Goal: Task Accomplishment & Management: Complete application form

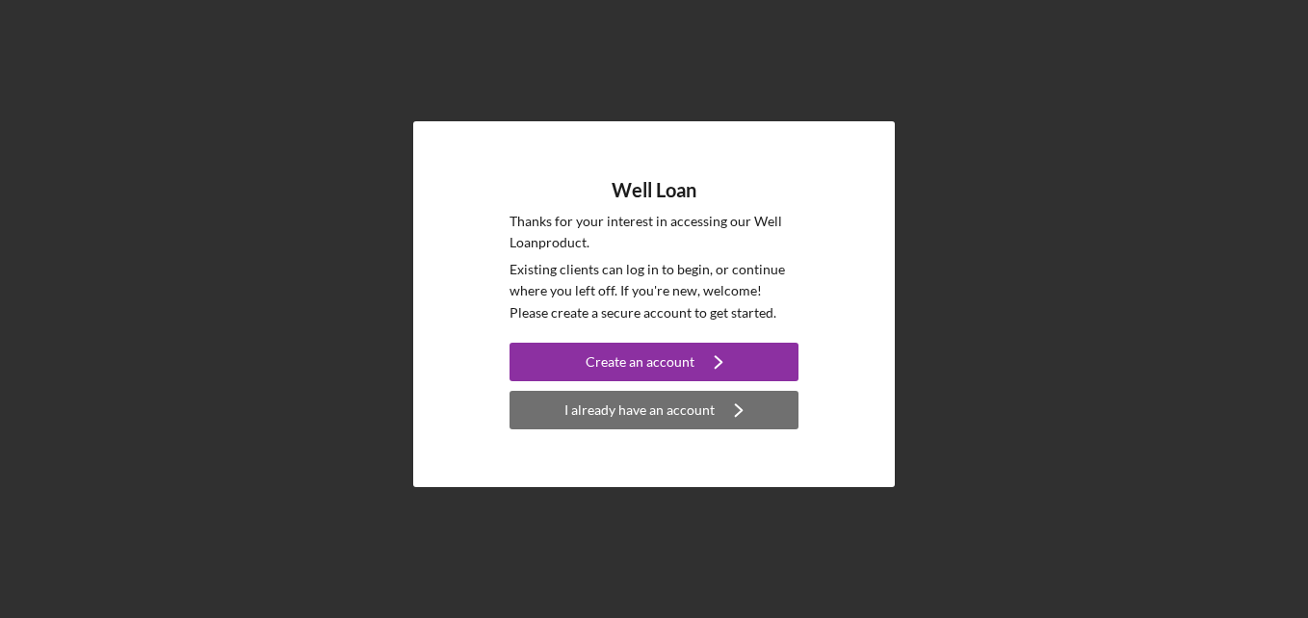
click at [607, 402] on div "I already have an account" at bounding box center [639, 410] width 150 height 39
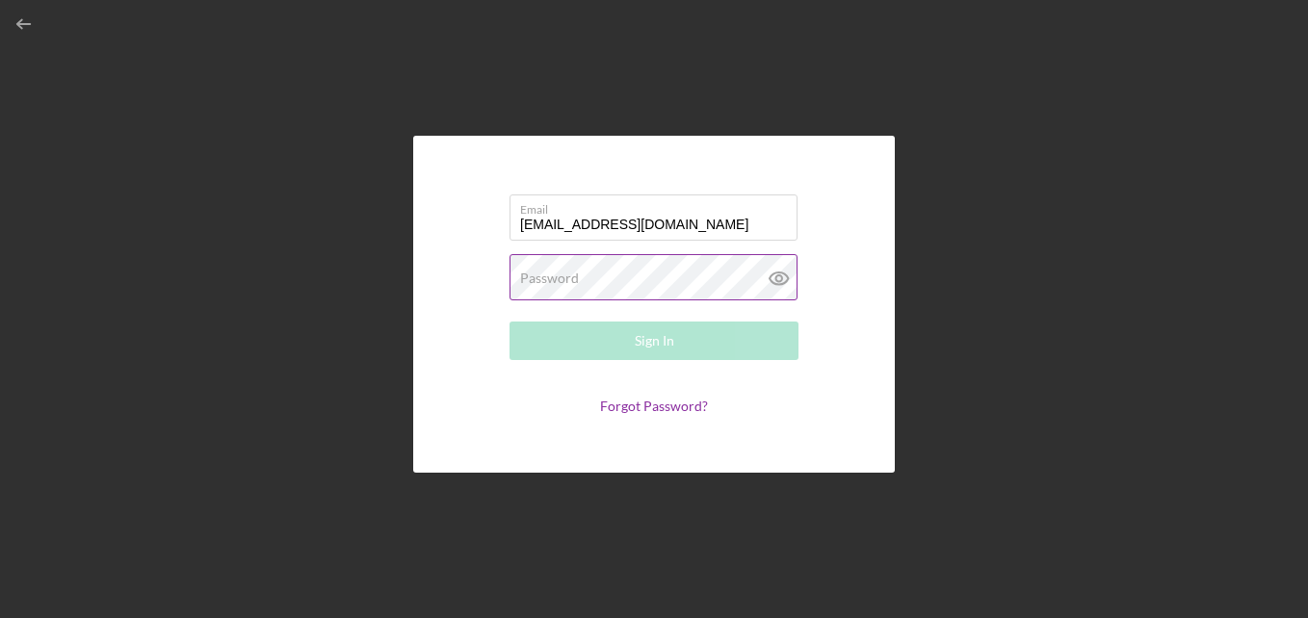
type input "[EMAIL_ADDRESS][DOMAIN_NAME]"
click at [565, 277] on label "Password" at bounding box center [549, 278] width 59 height 15
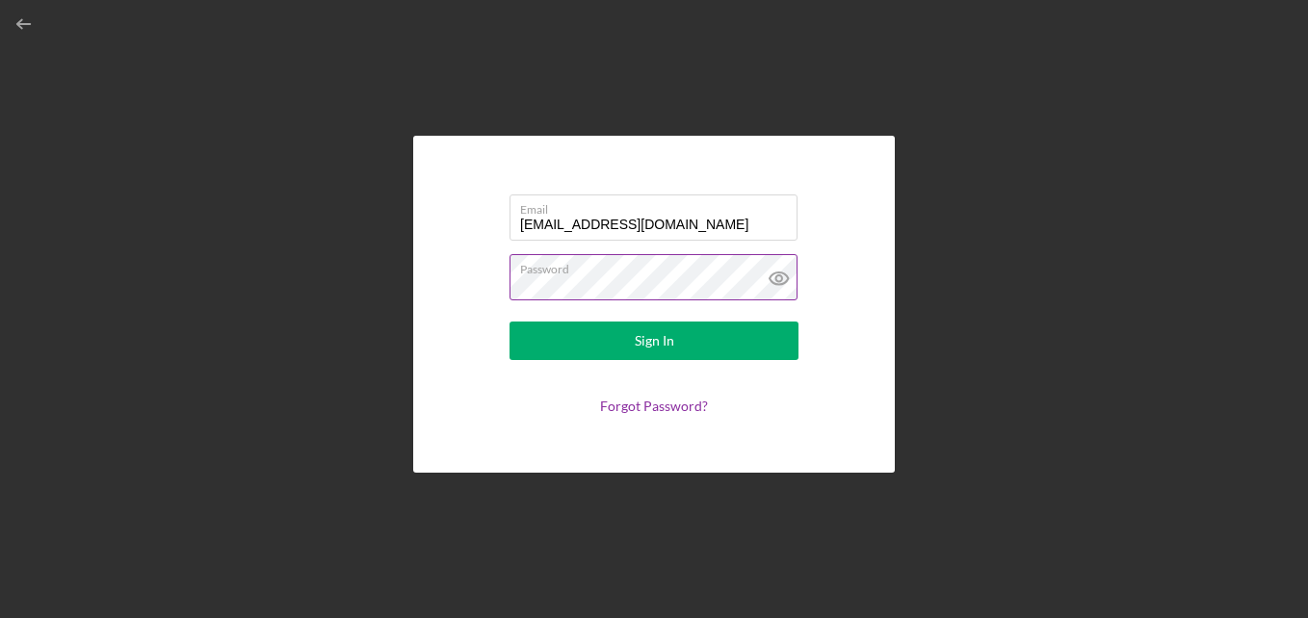
click at [778, 277] on icon at bounding box center [779, 278] width 48 height 48
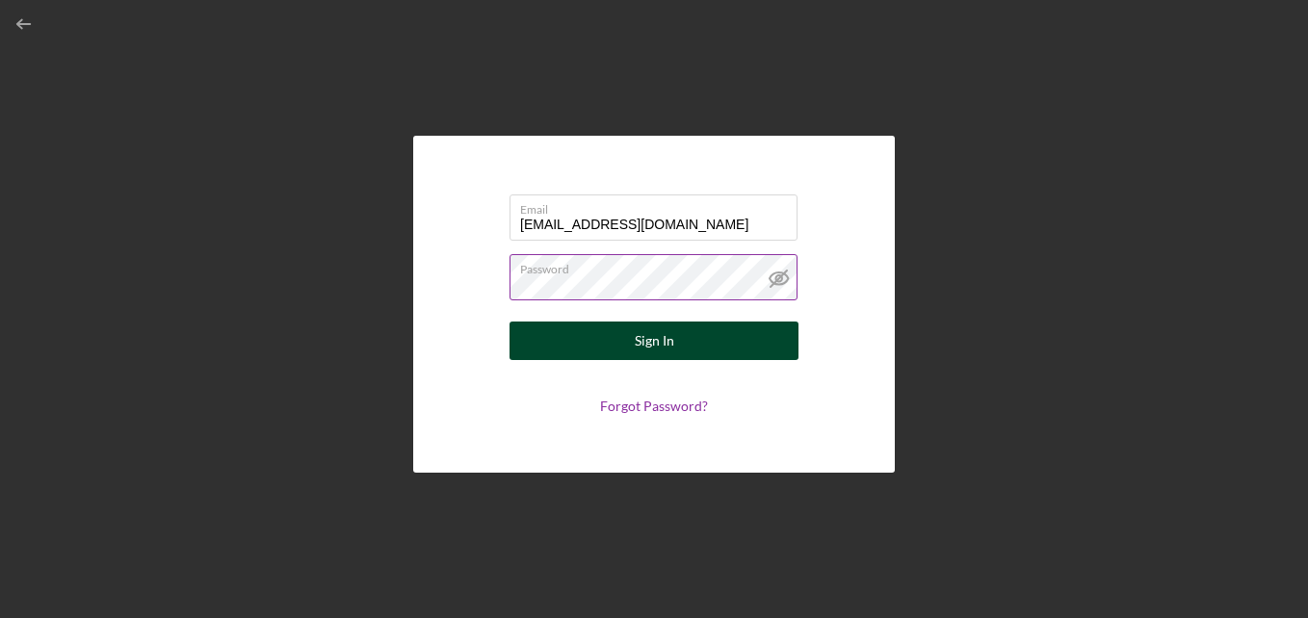
click at [734, 337] on button "Sign In" at bounding box center [653, 341] width 289 height 39
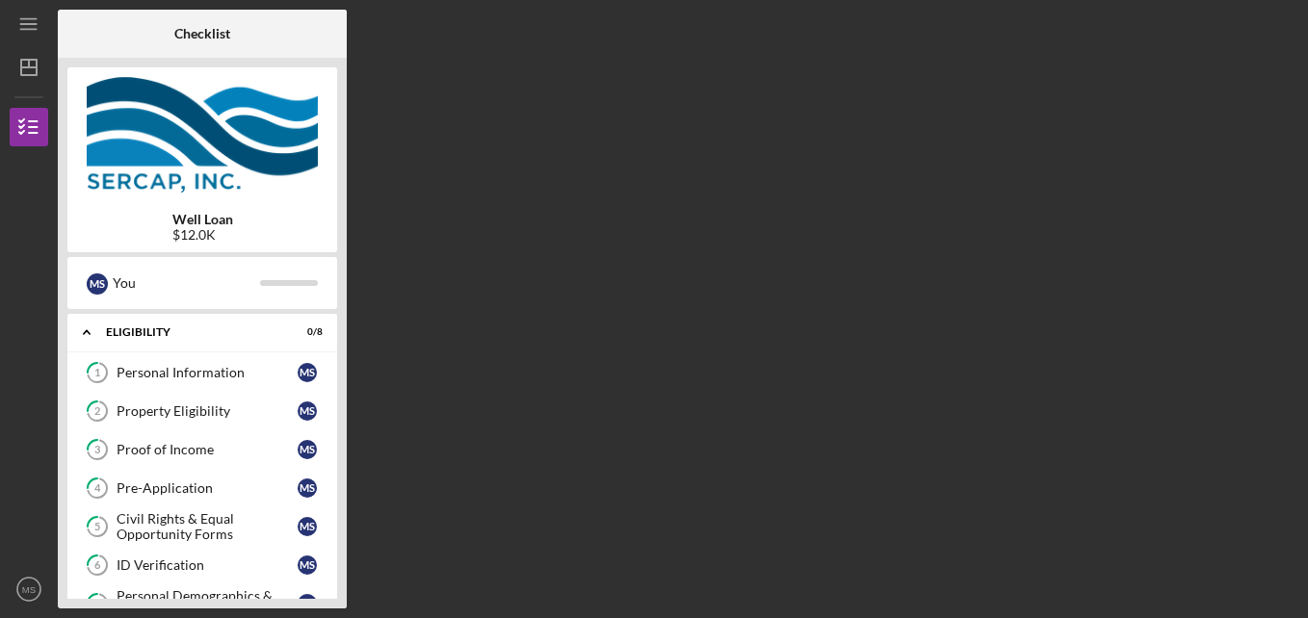
click at [505, 283] on div "Checklist Well Loan $12.0K M S You Icon/Expander Eligibility 0 / 8 1 Personal I…" at bounding box center [678, 309] width 1240 height 599
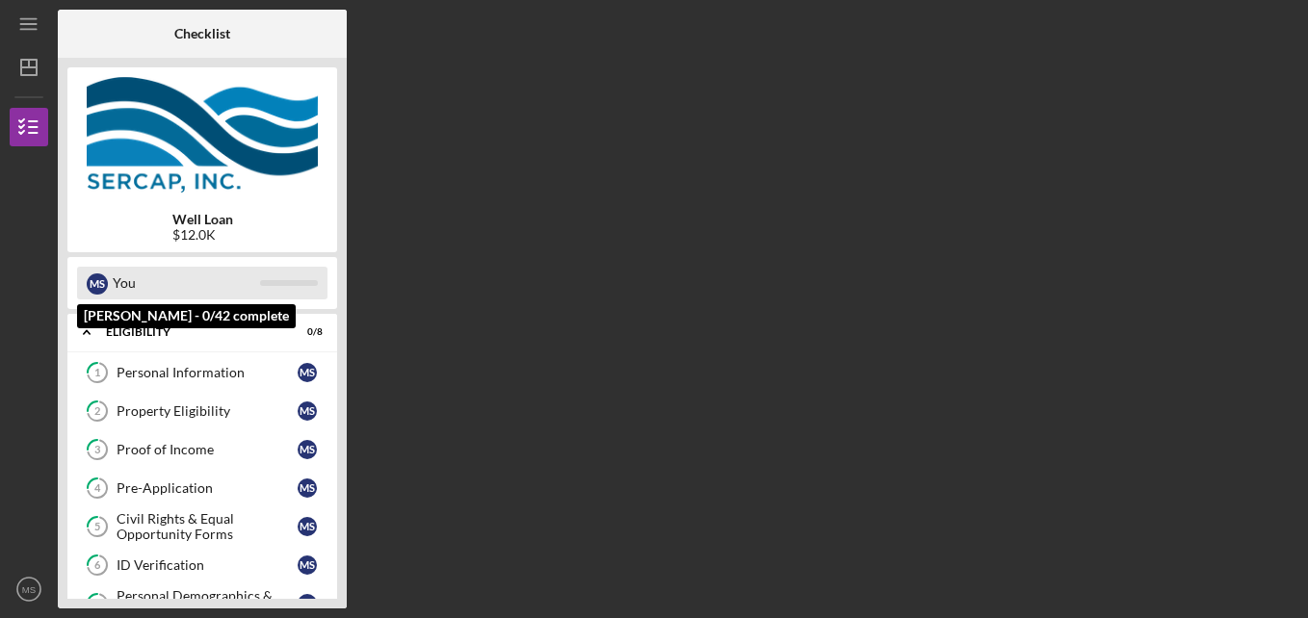
click at [189, 282] on div "You" at bounding box center [186, 283] width 147 height 33
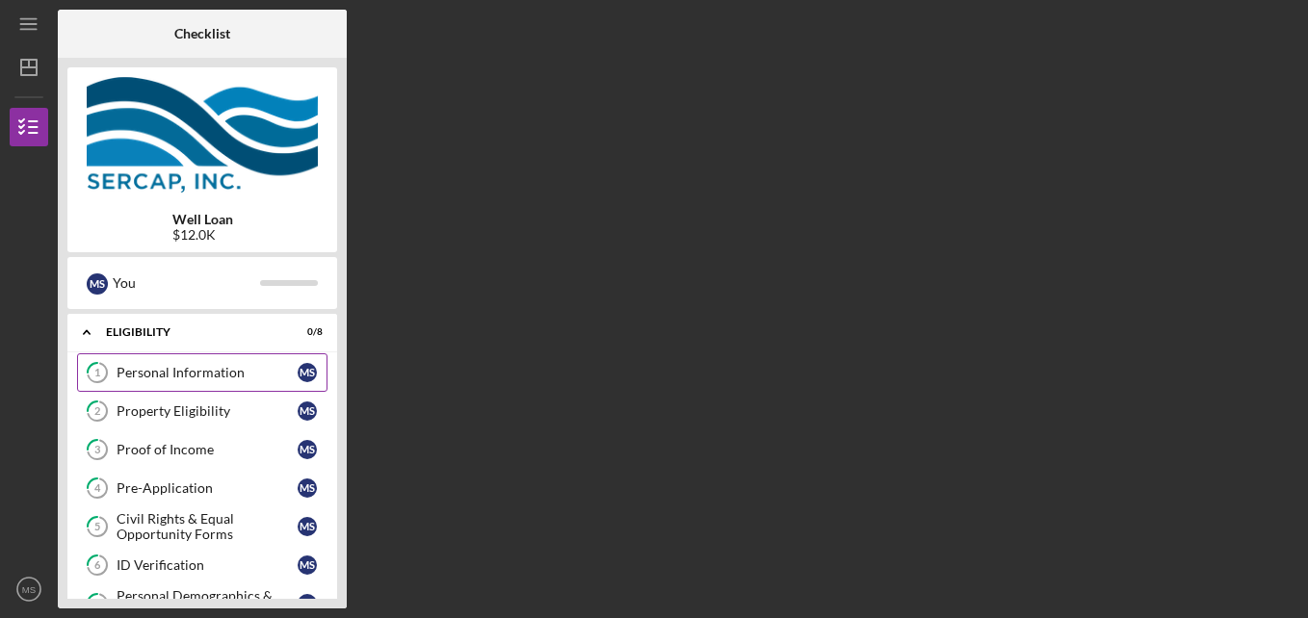
click at [280, 366] on div "Personal Information" at bounding box center [207, 372] width 181 height 15
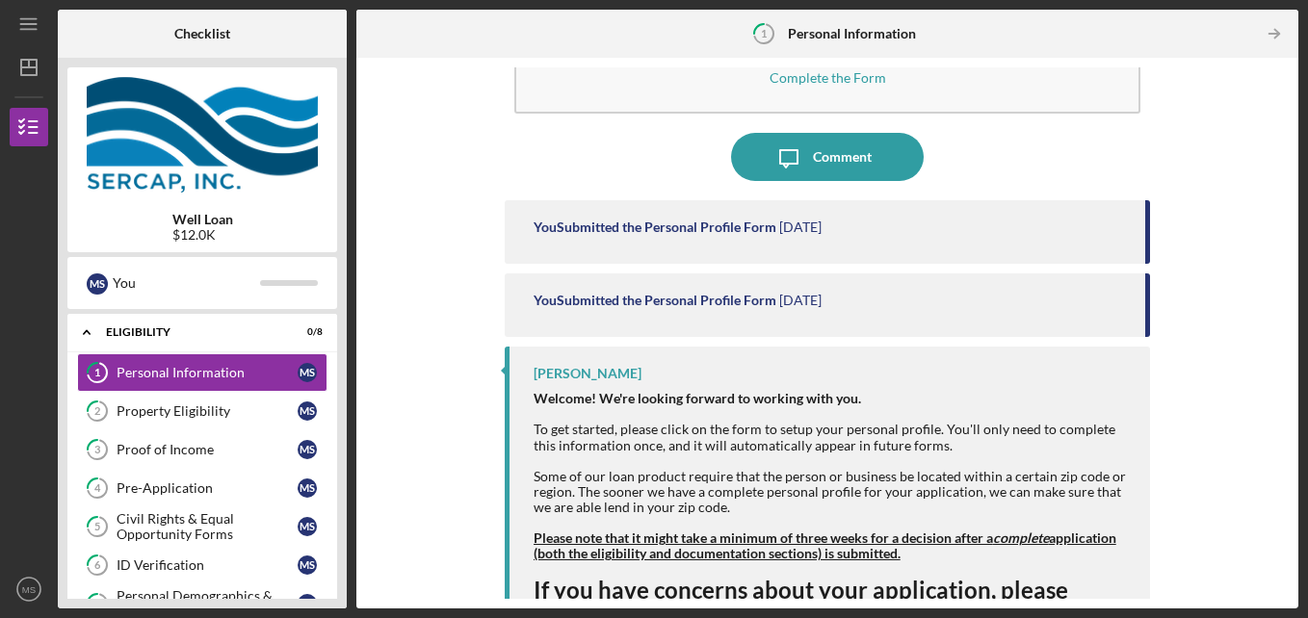
scroll to position [149, 0]
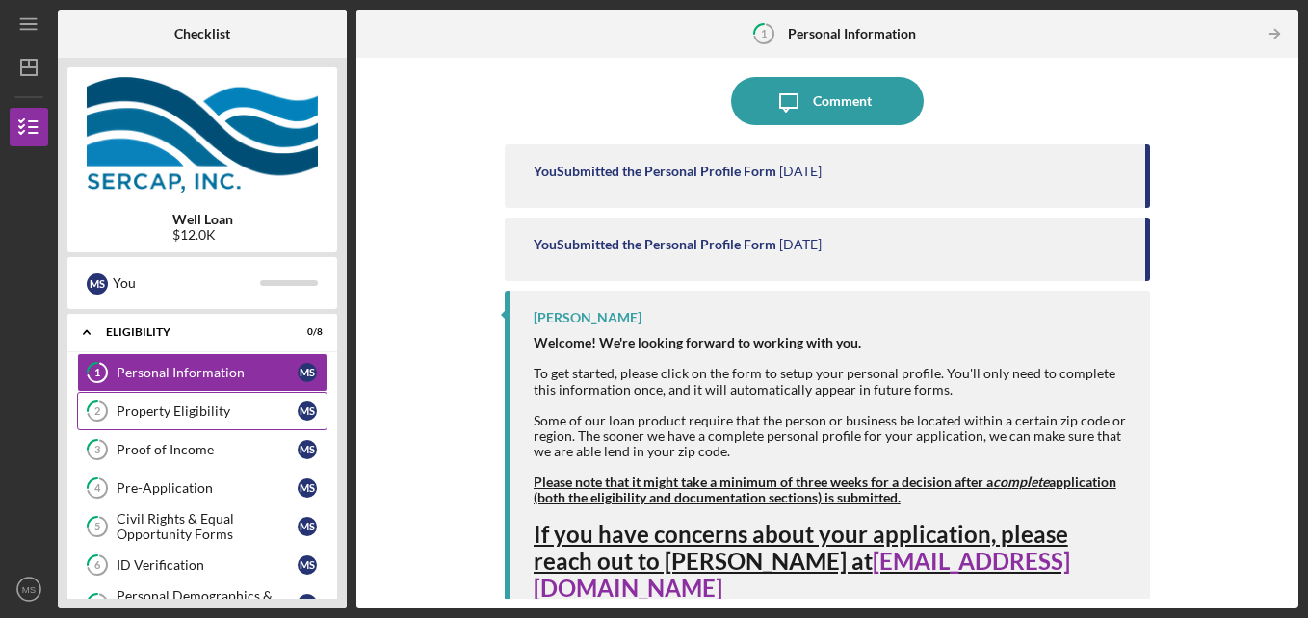
click at [239, 411] on div "Property Eligibility" at bounding box center [207, 410] width 181 height 15
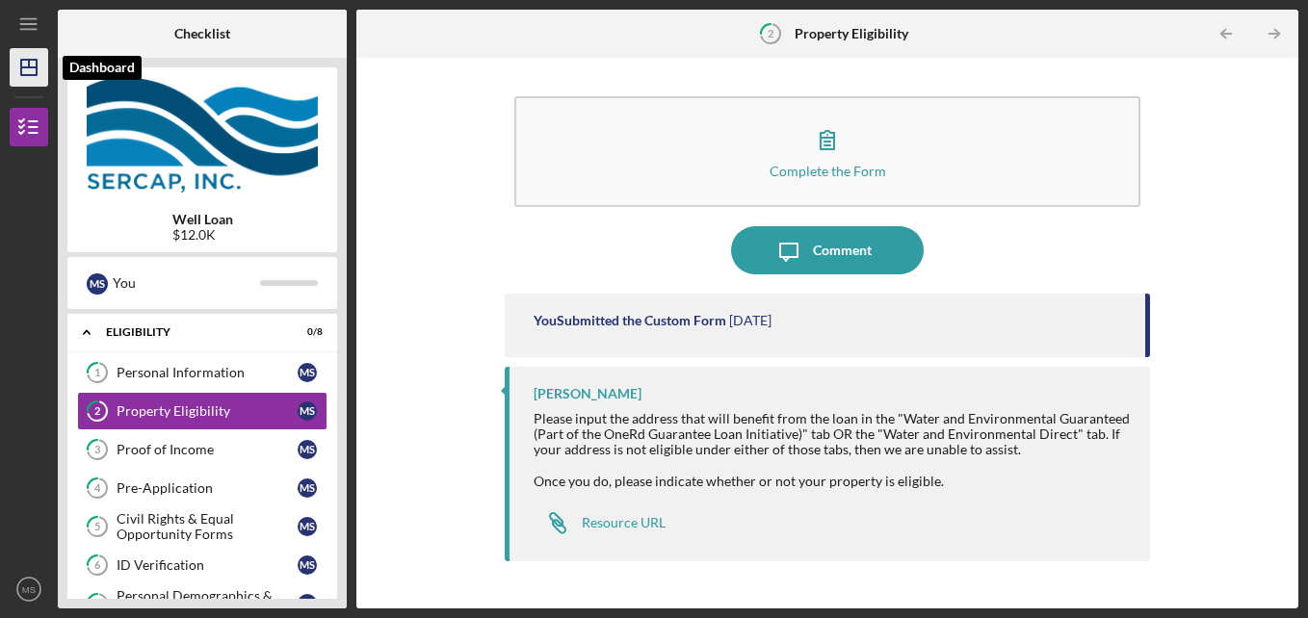
click at [29, 65] on line "button" at bounding box center [29, 64] width 0 height 8
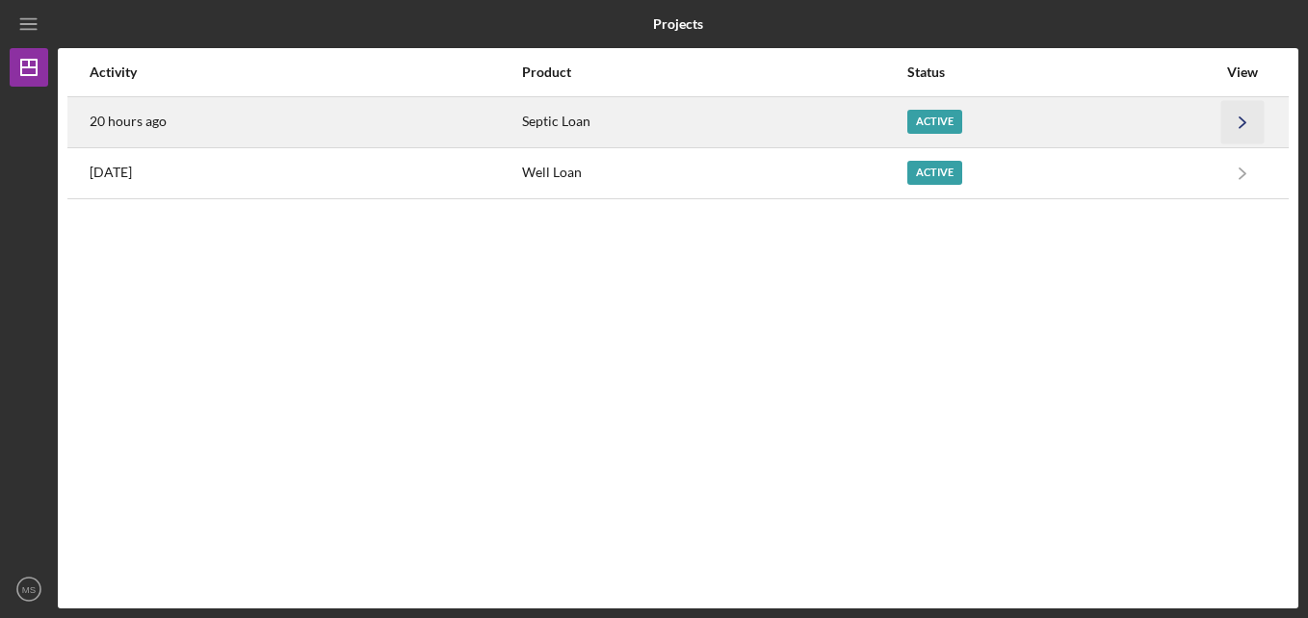
click at [1240, 115] on icon "Icon/Navigate" at bounding box center [1242, 121] width 43 height 43
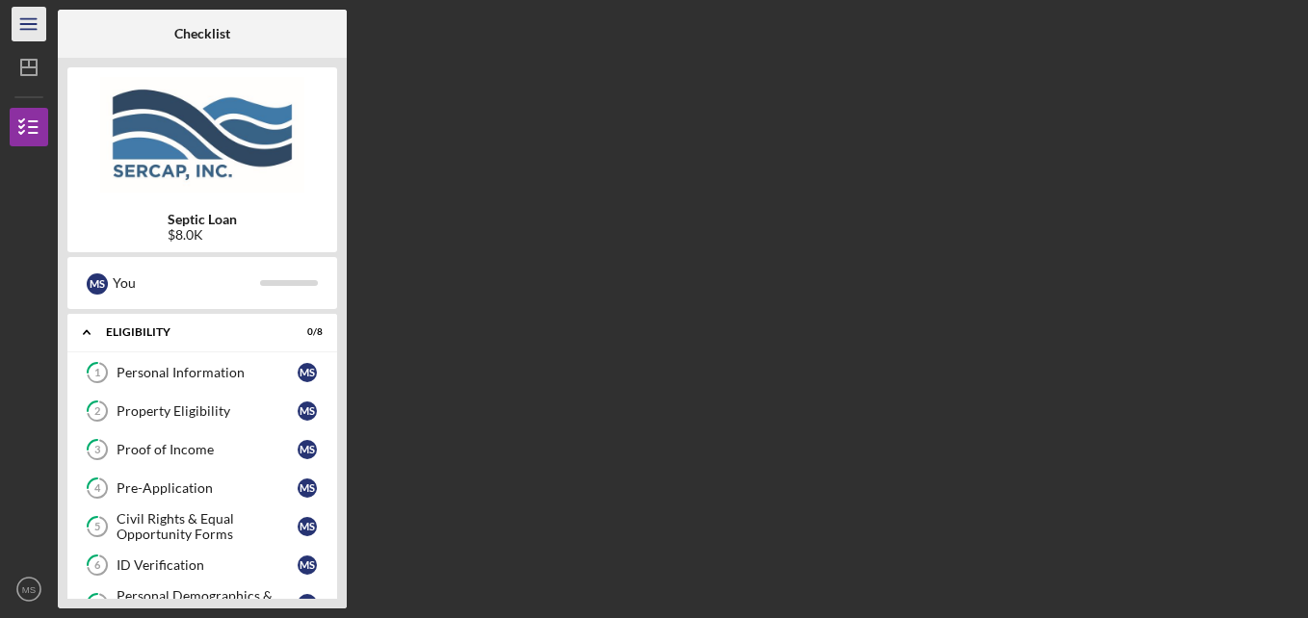
click at [21, 21] on icon "Icon/Menu" at bounding box center [29, 24] width 43 height 43
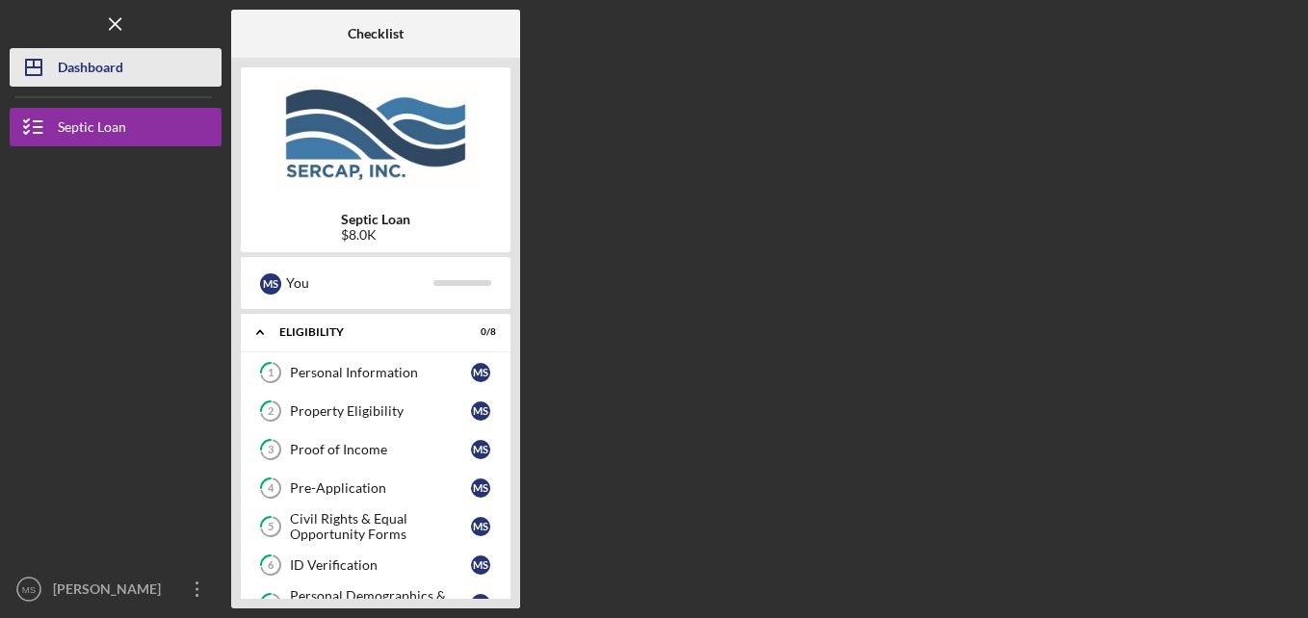
click at [35, 72] on icon "Icon/Dashboard" at bounding box center [34, 67] width 48 height 48
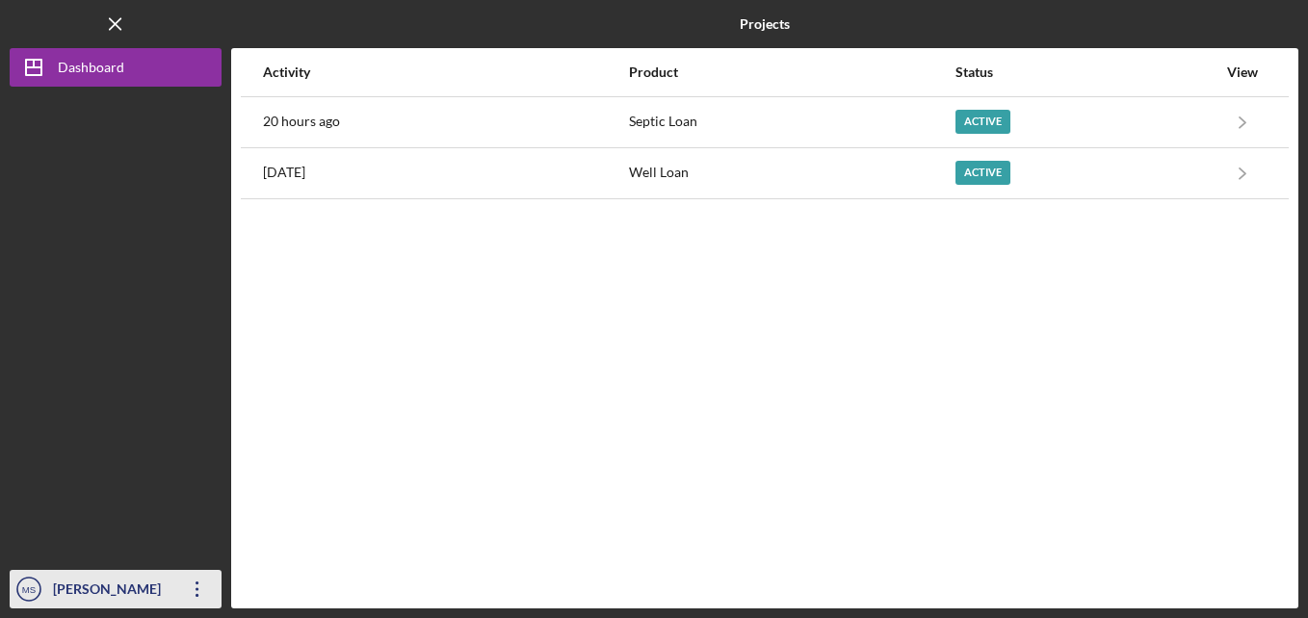
click at [93, 587] on div "[PERSON_NAME]" at bounding box center [110, 591] width 125 height 43
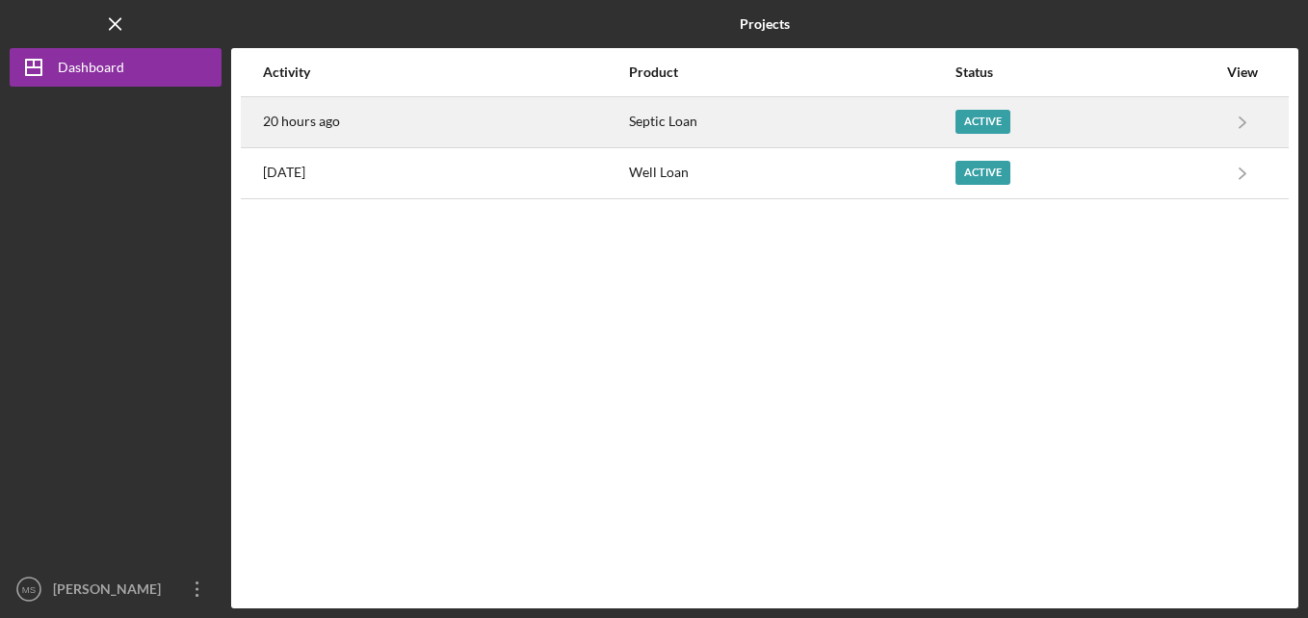
click at [975, 115] on div "Active" at bounding box center [982, 122] width 55 height 24
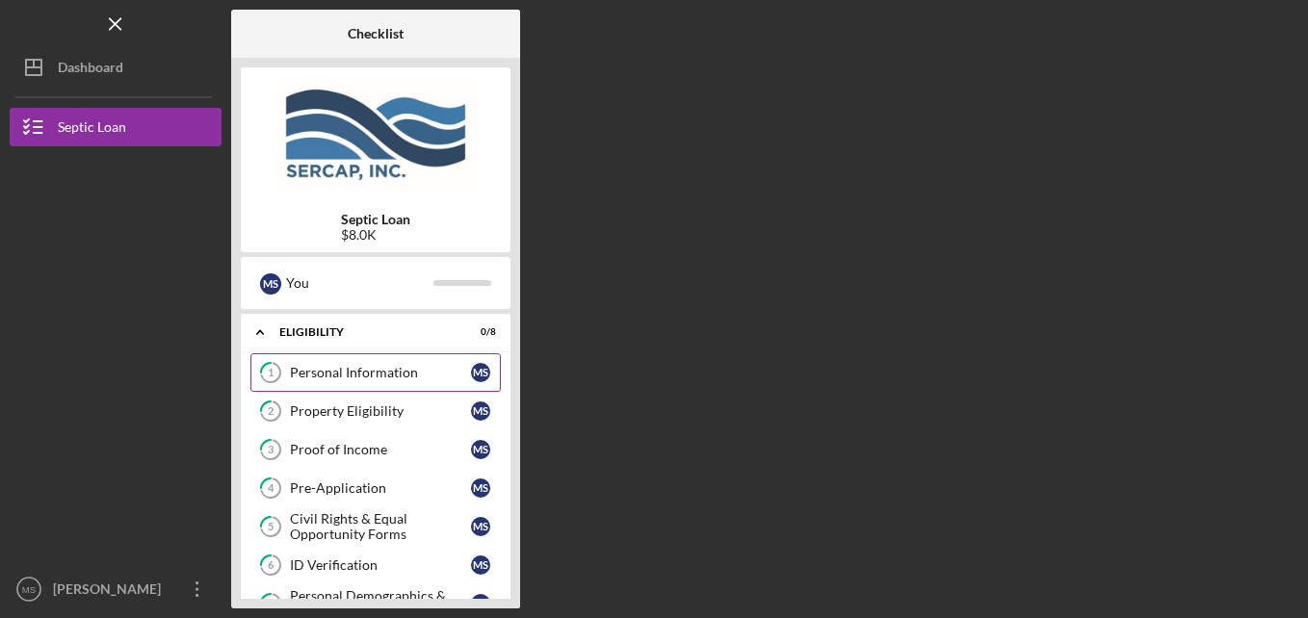
click at [274, 372] on icon "1" at bounding box center [271, 373] width 48 height 48
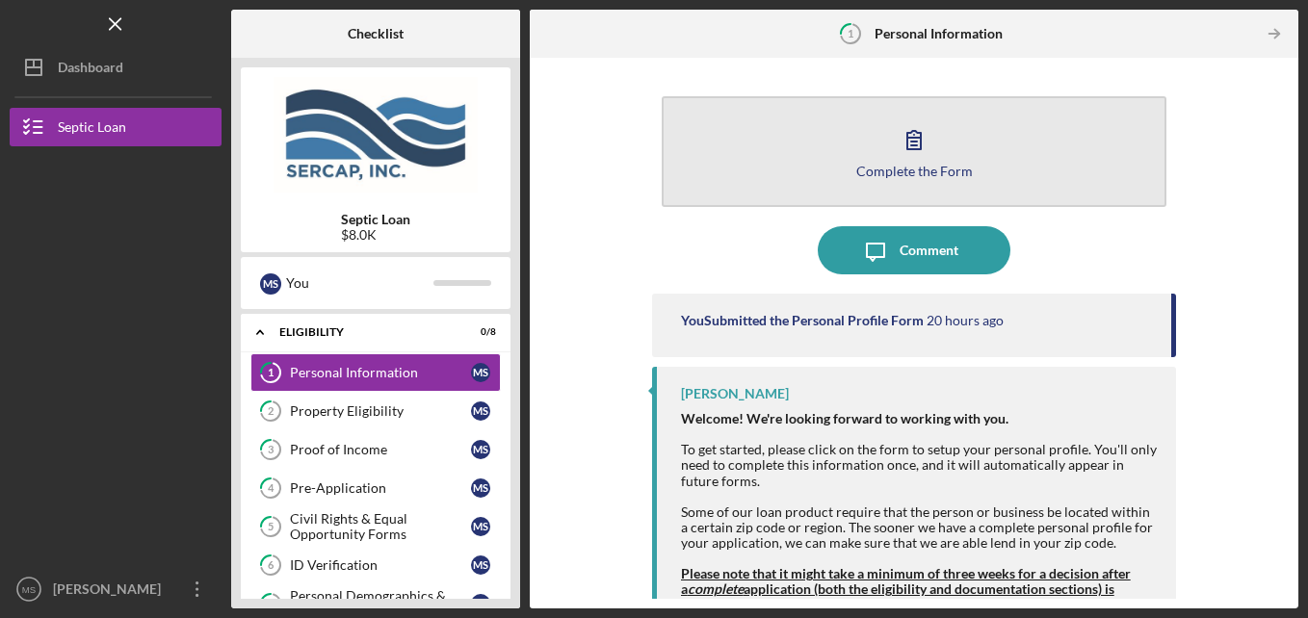
click at [869, 165] on div "Complete the Form" at bounding box center [914, 171] width 117 height 14
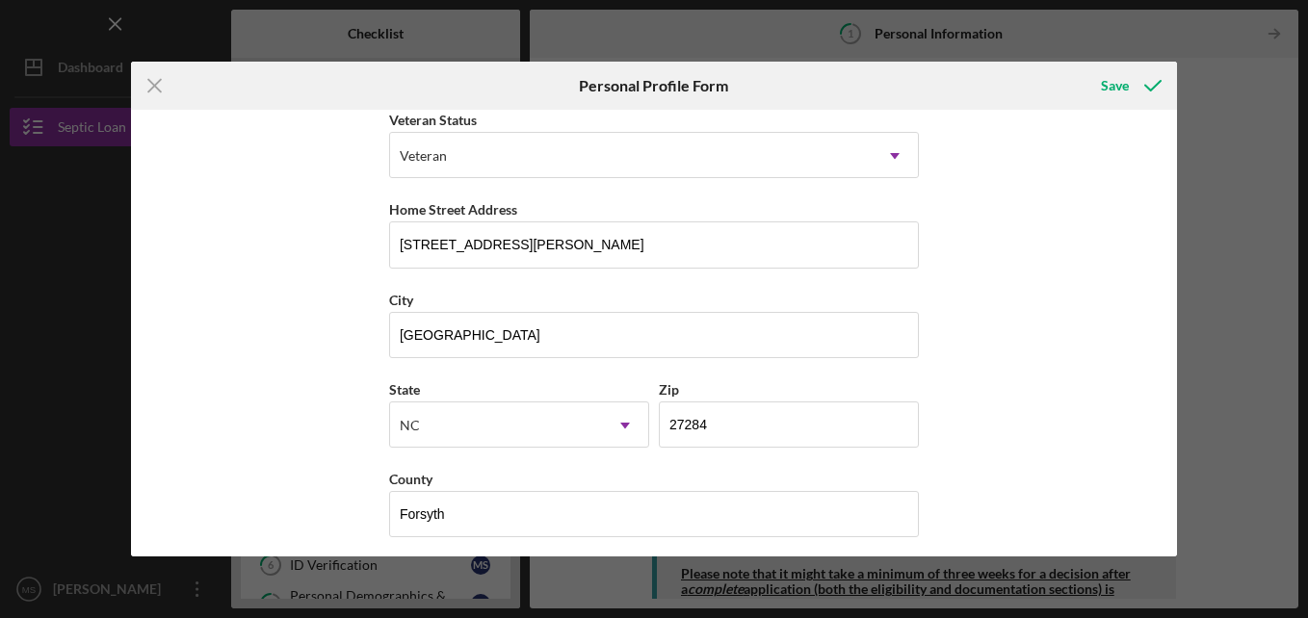
scroll to position [290, 0]
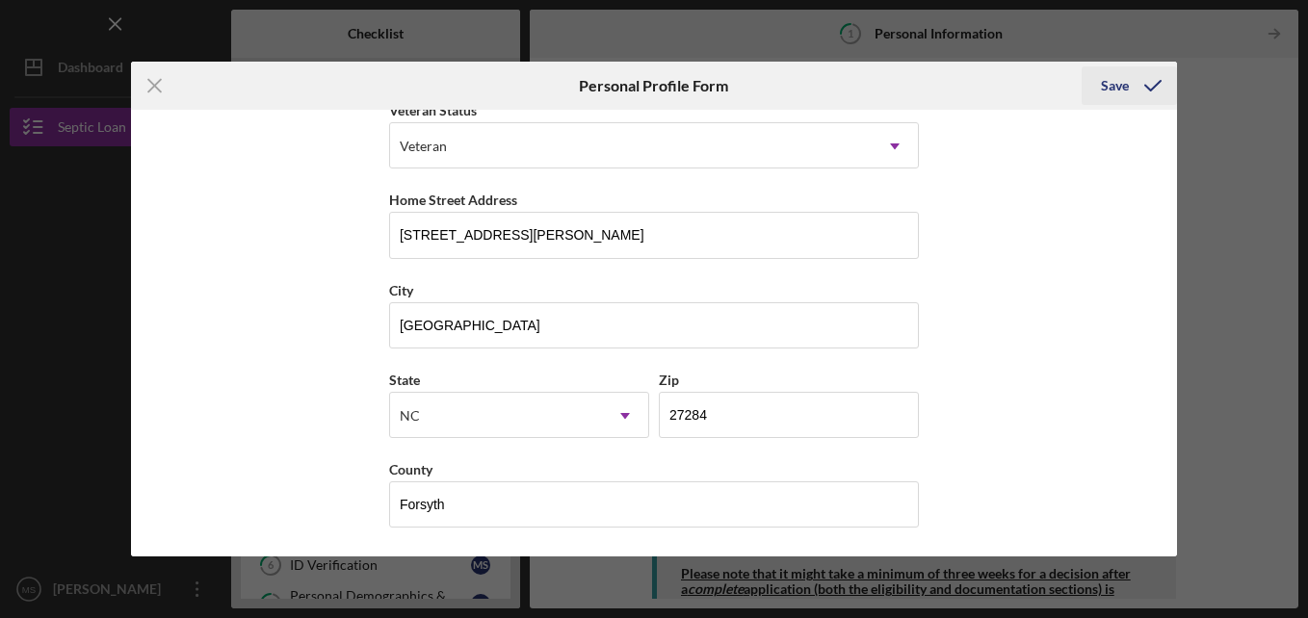
click at [1116, 84] on div "Save" at bounding box center [1115, 85] width 28 height 39
